Goal: Information Seeking & Learning: Check status

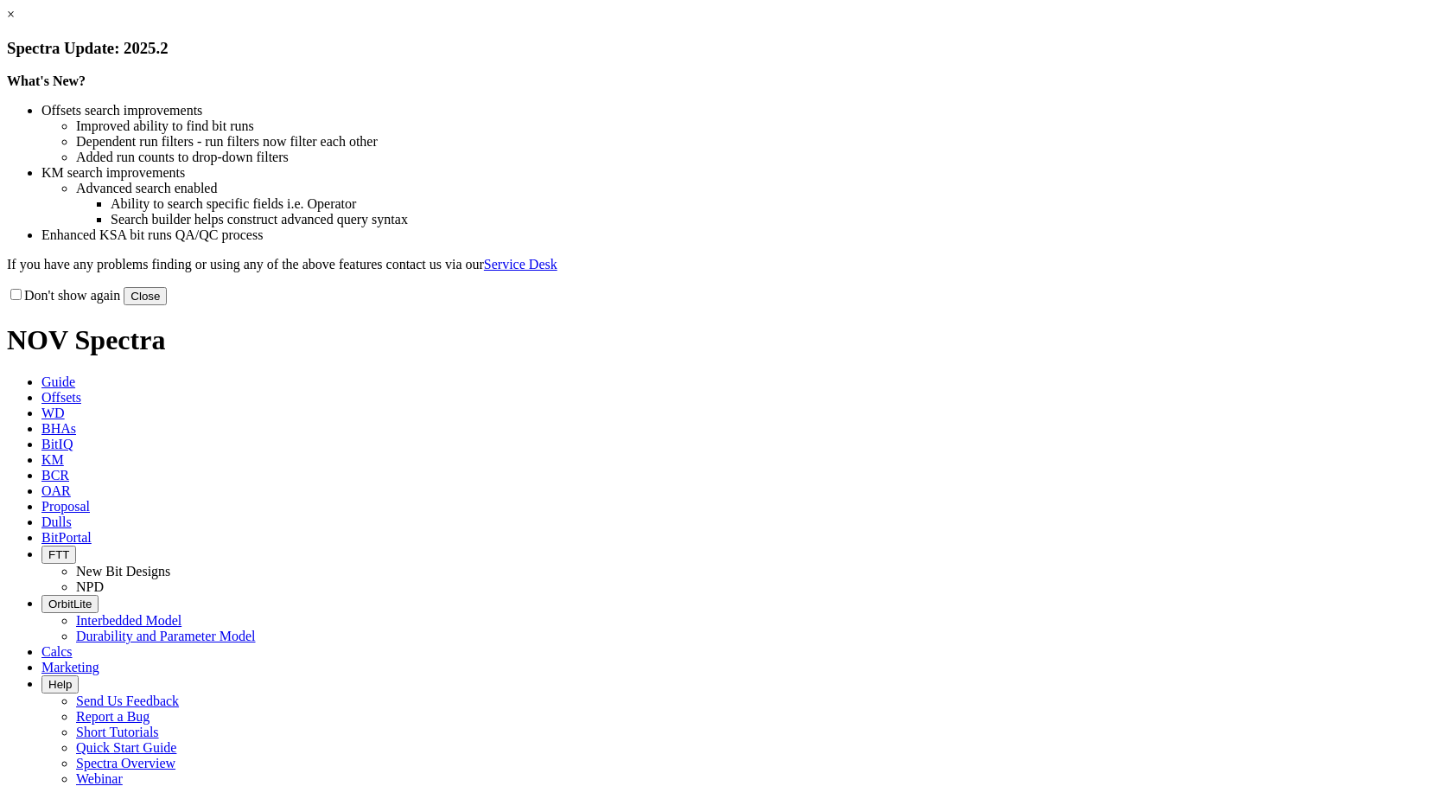
click at [22, 300] on input "Don't show again" at bounding box center [15, 294] width 11 height 11
checkbox input "true"
click at [167, 305] on button "Close" at bounding box center [145, 296] width 43 height 18
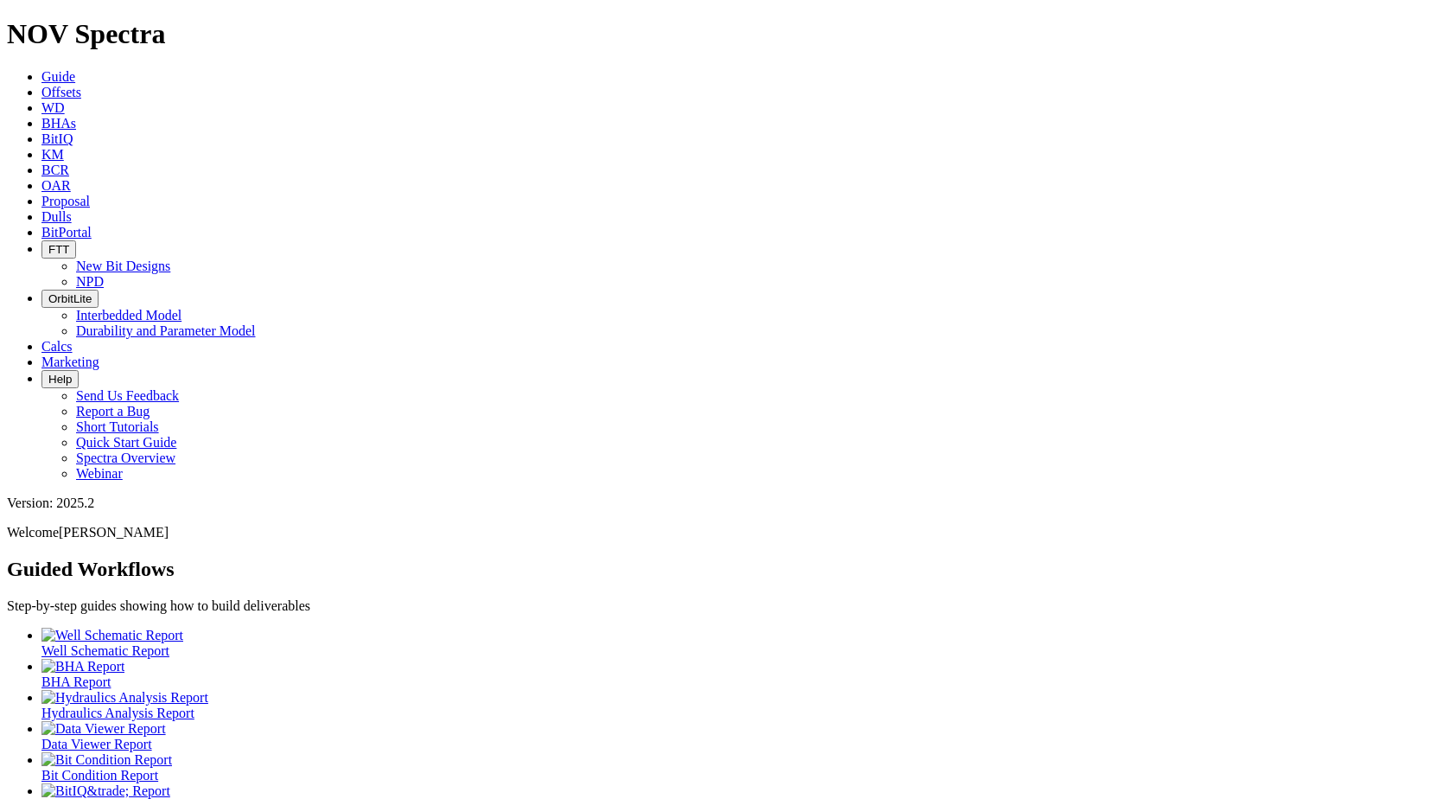
click at [41, 131] on icon at bounding box center [41, 138] width 0 height 15
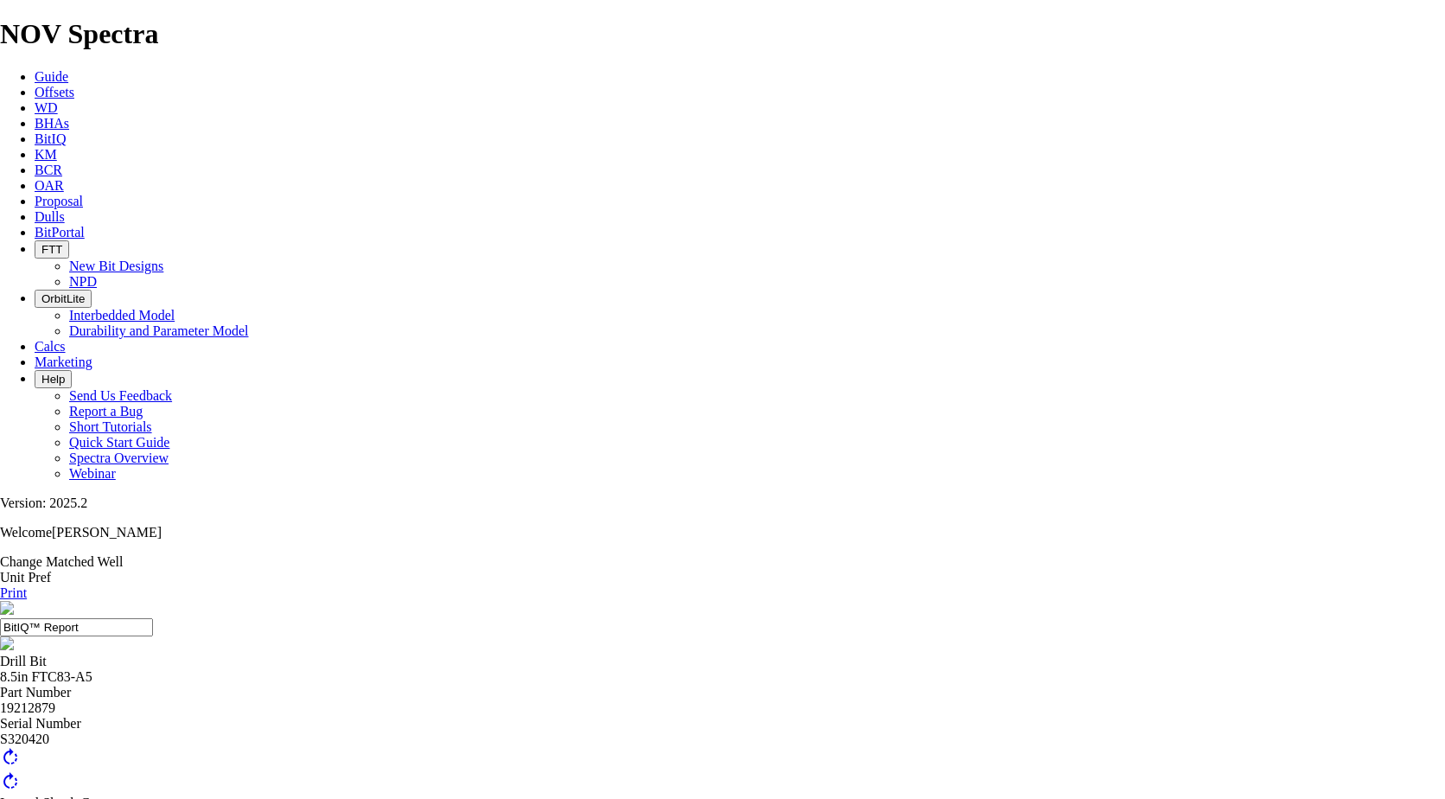
click at [66, 131] on link "BitIQ" at bounding box center [50, 138] width 31 height 15
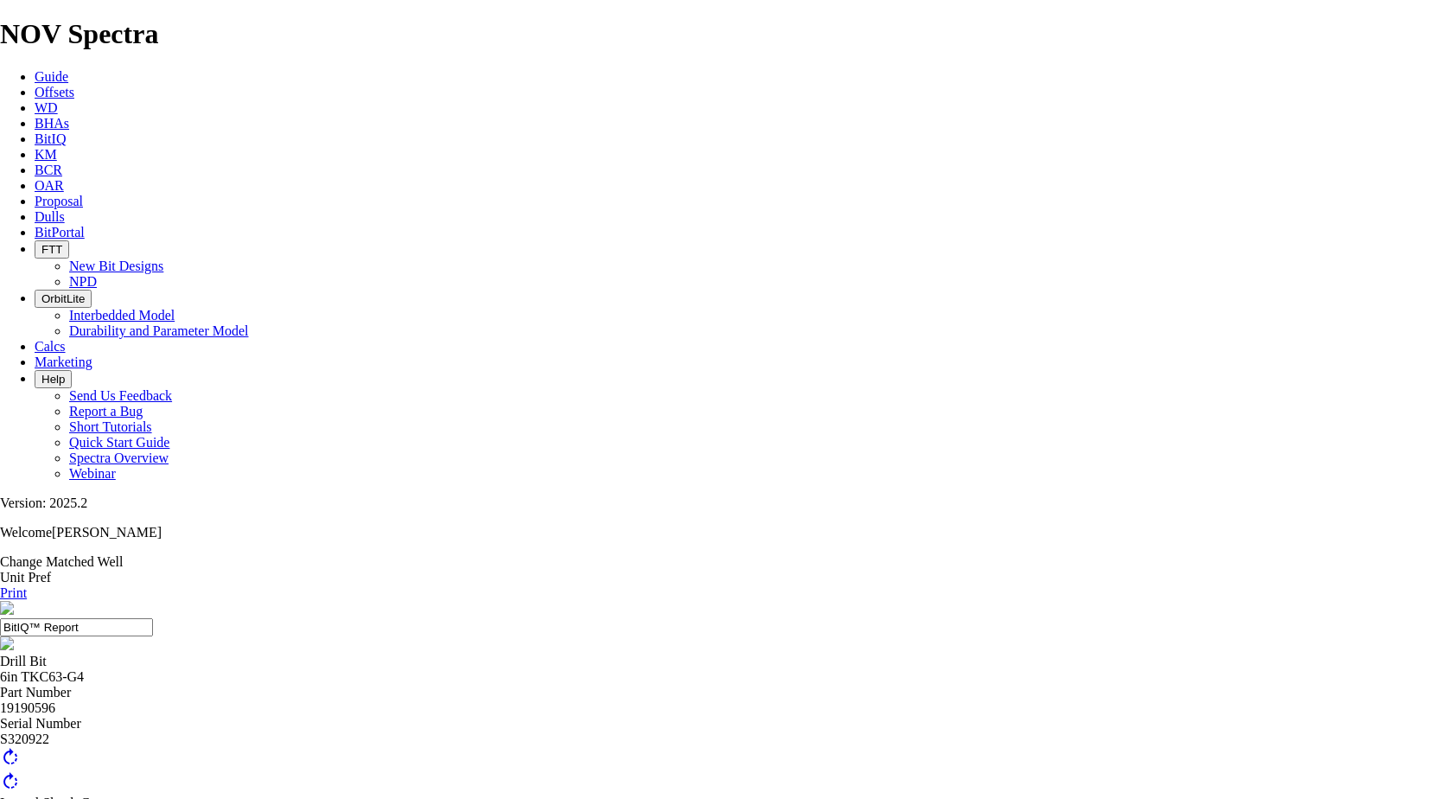
click at [35, 131] on icon at bounding box center [35, 138] width 0 height 15
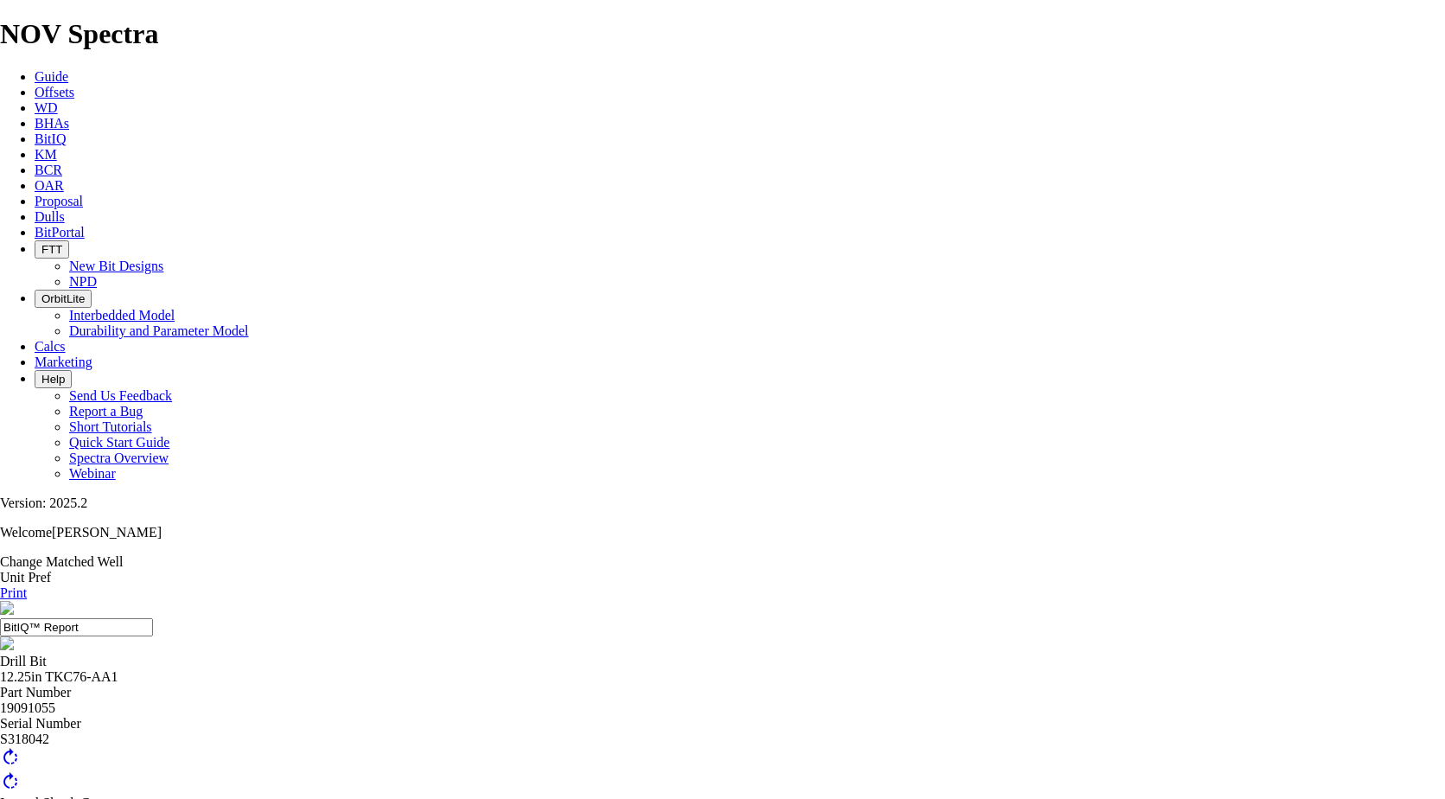
scroll to position [197, 0]
click at [66, 131] on link "BitIQ" at bounding box center [50, 138] width 31 height 15
